Goal: Transaction & Acquisition: Purchase product/service

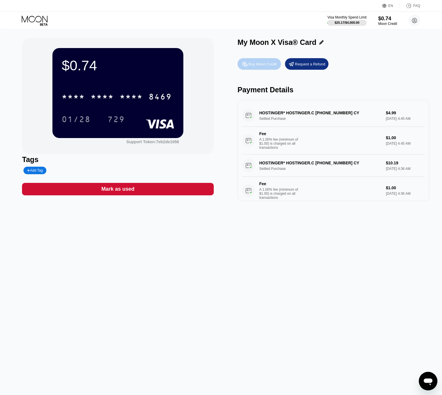
click at [263, 62] on div "Buy Moon Credit" at bounding box center [258, 64] width 43 height 12
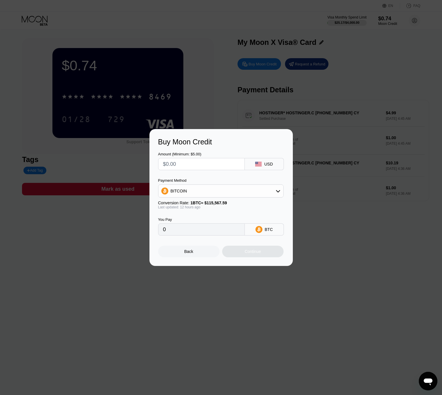
click at [186, 191] on div "BITCOIN" at bounding box center [220, 191] width 125 height 12
click at [180, 216] on div "USDT on TRON" at bounding box center [221, 220] width 122 height 12
type input "0.00"
click at [181, 166] on input "text" at bounding box center [201, 164] width 77 height 12
type input "$2"
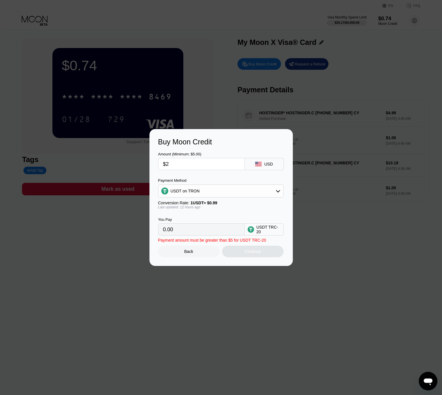
type input "2.02"
type input "0.00"
type input "$5"
type input "5.05"
type input "$5"
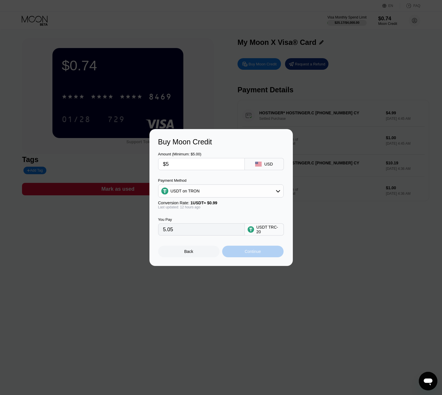
click at [254, 253] on div "Continue" at bounding box center [253, 251] width 16 height 5
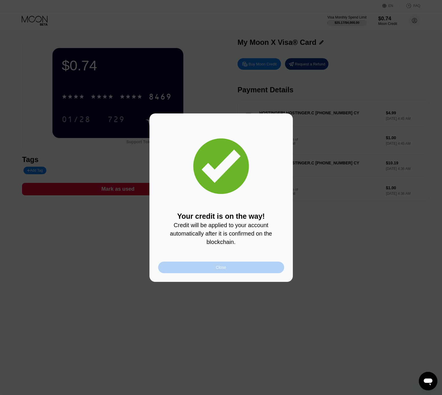
click at [226, 272] on div "Close" at bounding box center [221, 268] width 126 height 12
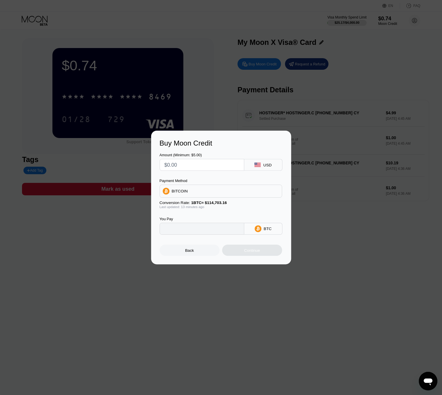
type input "0"
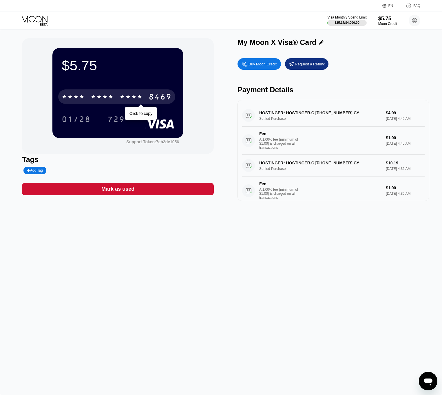
click at [104, 101] on div "* * * *" at bounding box center [102, 97] width 23 height 9
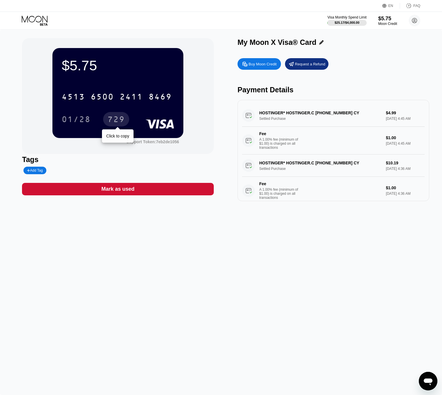
click at [120, 120] on div "729" at bounding box center [115, 119] width 17 height 9
